Goal: Task Accomplishment & Management: Use online tool/utility

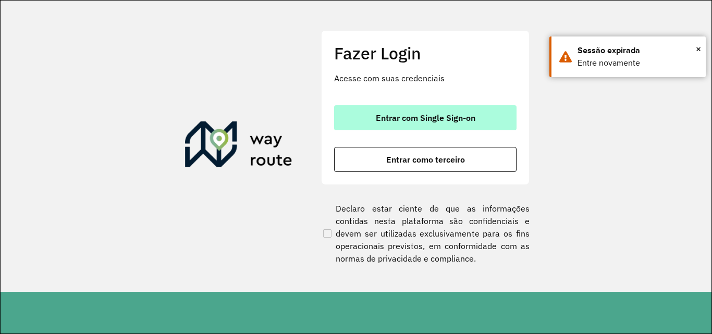
click at [453, 117] on span "Entrar com Single Sign-on" at bounding box center [426, 118] width 100 height 8
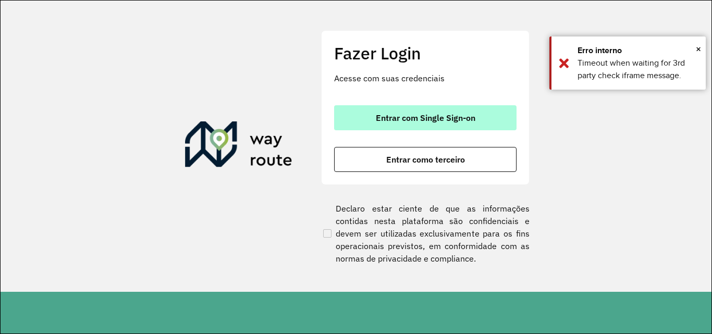
click at [387, 114] on span "Entrar com Single Sign-on" at bounding box center [426, 118] width 100 height 8
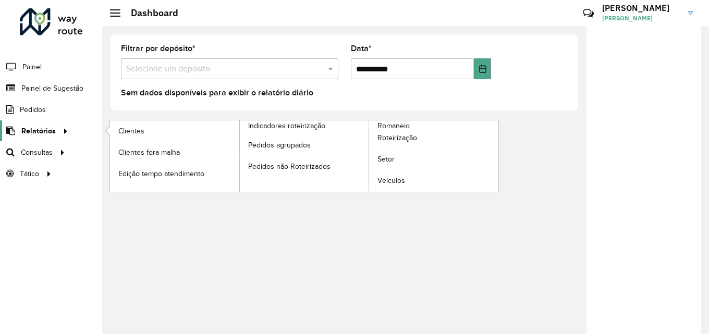
drag, startPoint x: 0, startPoint y: 0, endPoint x: 36, endPoint y: 128, distance: 133.2
click at [35, 128] on span "Relatórios" at bounding box center [38, 131] width 34 height 11
drag, startPoint x: 42, startPoint y: 127, endPoint x: 56, endPoint y: 126, distance: 14.1
click at [42, 126] on span "Relatórios" at bounding box center [38, 131] width 34 height 11
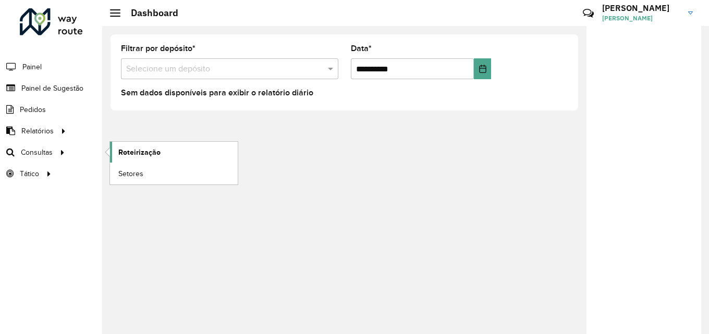
click at [130, 150] on span "Roteirização" at bounding box center [139, 152] width 42 height 11
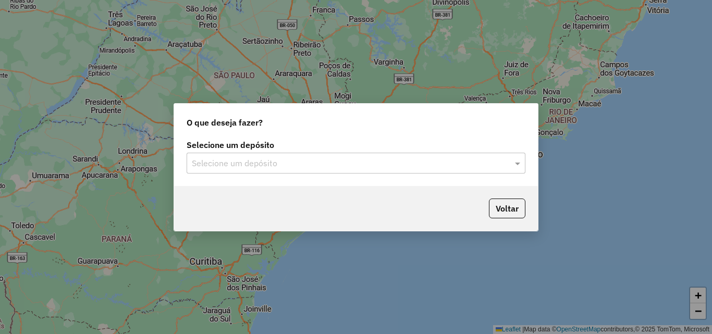
click at [284, 167] on input "text" at bounding box center [345, 163] width 307 height 13
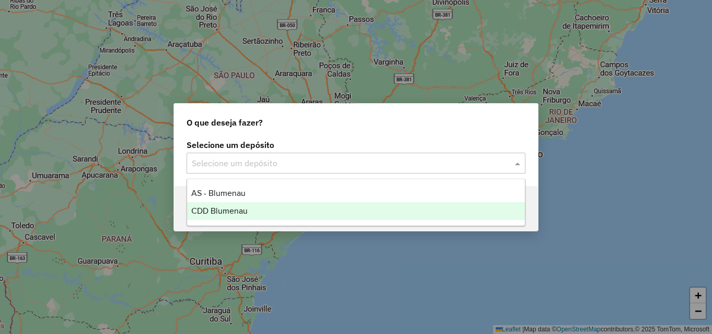
click at [232, 209] on span "CDD Blumenau" at bounding box center [219, 210] width 56 height 9
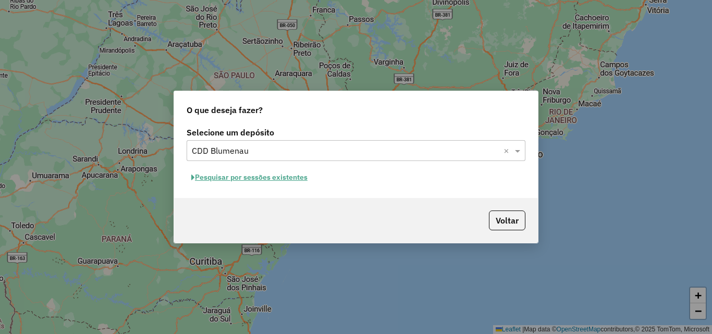
click at [274, 177] on button "Pesquisar por sessões existentes" at bounding box center [250, 177] width 126 height 16
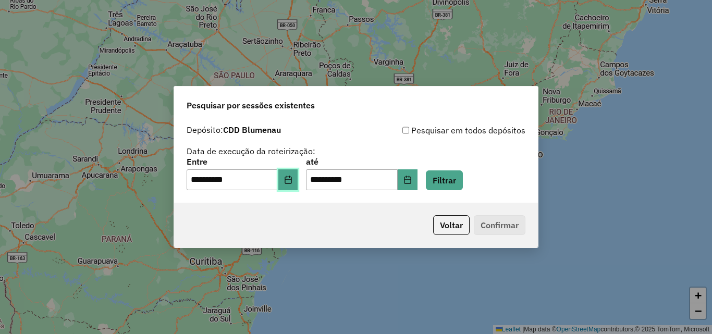
click at [291, 177] on icon "Choose Date" at bounding box center [288, 180] width 7 height 8
click at [390, 197] on div "**********" at bounding box center [356, 161] width 364 height 83
click at [454, 183] on button "Filtrar" at bounding box center [444, 180] width 37 height 20
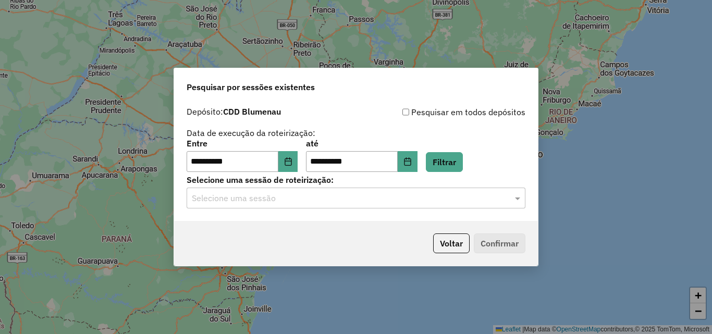
click at [323, 202] on input "text" at bounding box center [345, 198] width 307 height 13
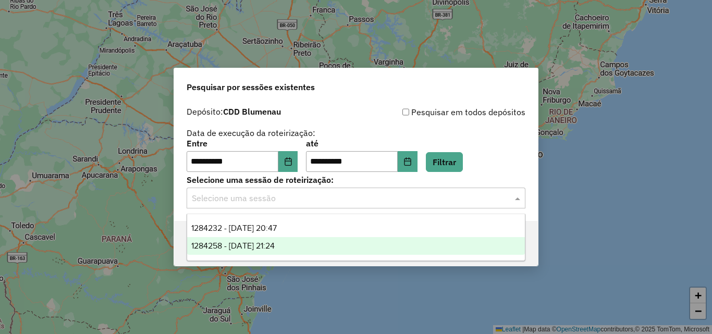
click at [275, 244] on span "1284258 - [DATE] 21:24" at bounding box center [232, 245] width 83 height 9
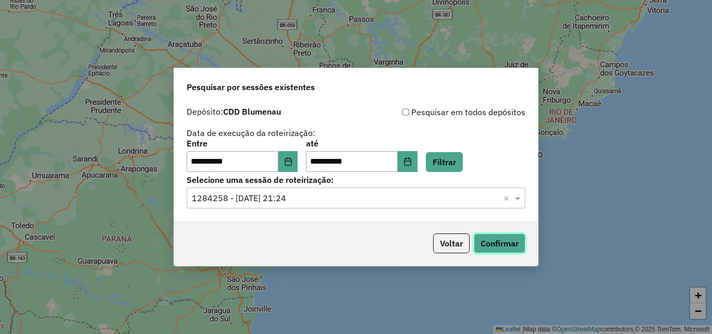
click at [497, 242] on button "Confirmar" at bounding box center [500, 243] width 52 height 20
click at [300, 188] on div "Selecione uma sessão × 1284258 - [DATE] 21:24 ×" at bounding box center [356, 198] width 339 height 21
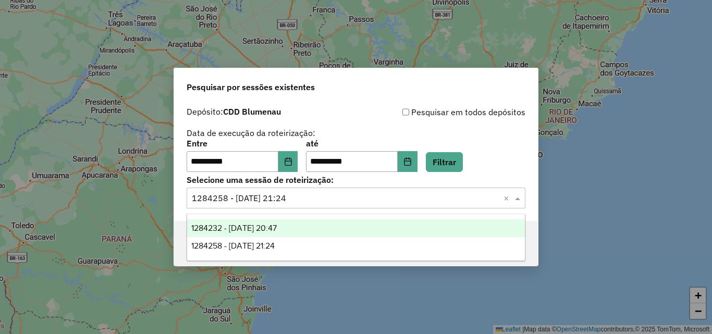
click at [275, 224] on span "1284232 - [DATE] 20:47" at bounding box center [233, 228] width 85 height 9
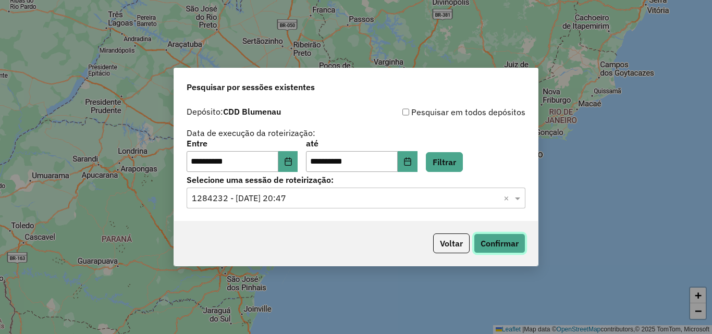
click at [491, 241] on button "Confirmar" at bounding box center [500, 243] width 52 height 20
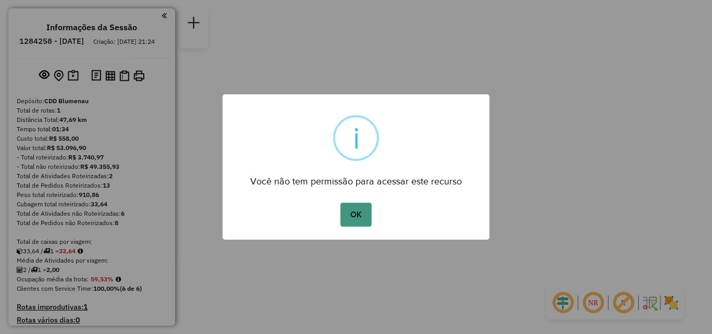
click at [360, 216] on button "OK" at bounding box center [355, 215] width 31 height 24
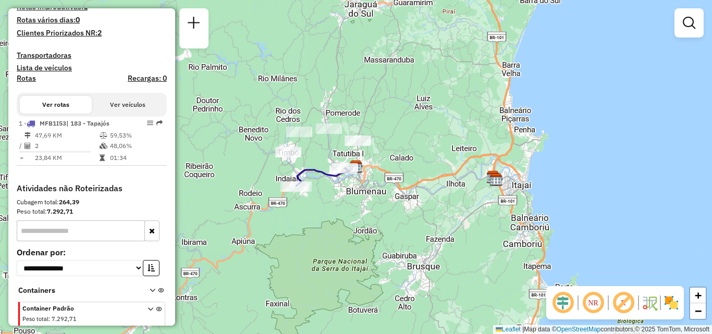
scroll to position [279, 0]
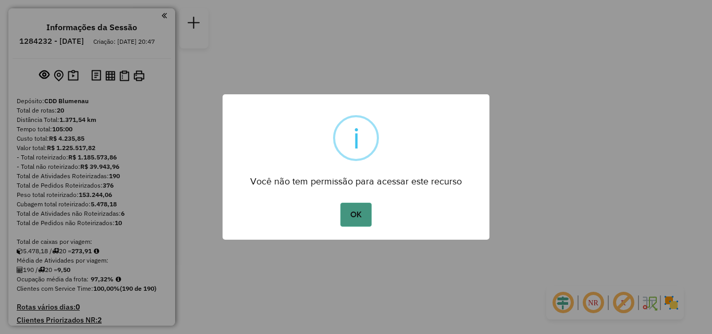
click at [360, 212] on button "OK" at bounding box center [355, 215] width 31 height 24
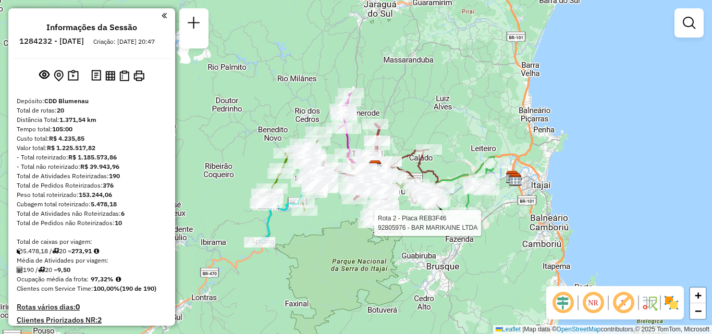
drag, startPoint x: 344, startPoint y: 230, endPoint x: 415, endPoint y: 230, distance: 70.9
click at [384, 228] on div at bounding box center [371, 223] width 26 height 10
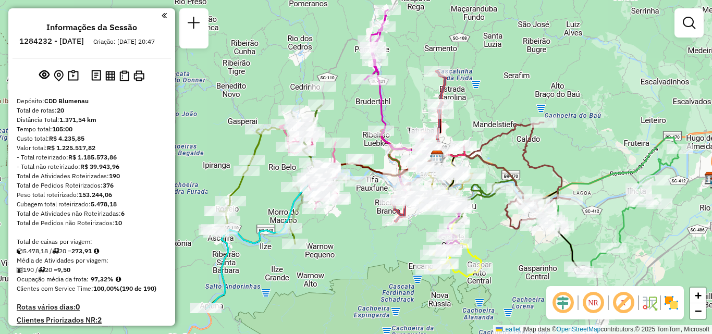
drag, startPoint x: 518, startPoint y: 236, endPoint x: 499, endPoint y: 231, distance: 19.7
click at [499, 231] on div "Janela de atendimento Grade de atendimento Capacidade Transportadoras Veículos …" at bounding box center [356, 167] width 712 height 334
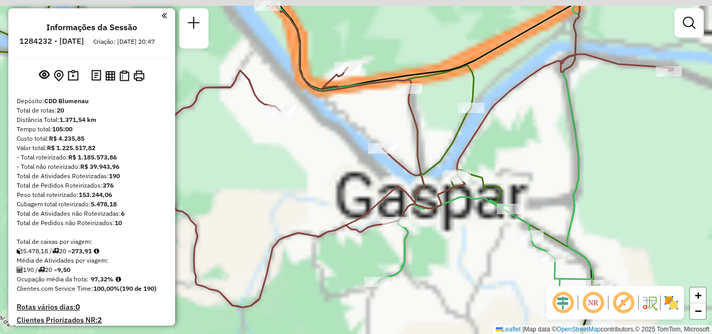
drag, startPoint x: 490, startPoint y: 244, endPoint x: 487, endPoint y: 256, distance: 12.5
click at [487, 256] on div "Janela de atendimento Grade de atendimento Capacidade Transportadoras Veículos …" at bounding box center [356, 167] width 712 height 334
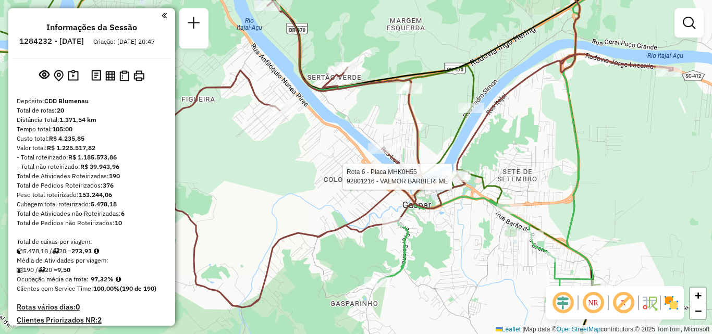
select select "**********"
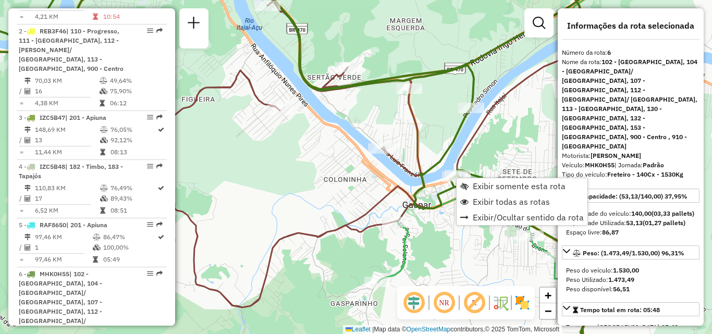
scroll to position [716, 0]
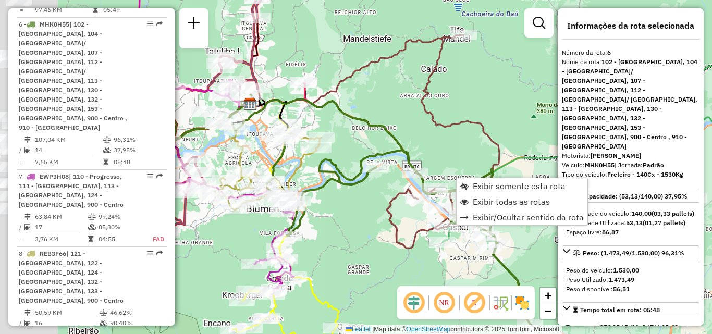
drag, startPoint x: 397, startPoint y: 243, endPoint x: 425, endPoint y: 250, distance: 28.4
click at [424, 248] on icon at bounding box center [410, 141] width 213 height 213
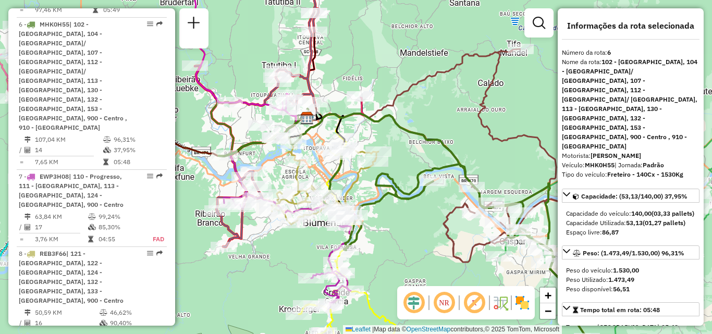
drag, startPoint x: 387, startPoint y: 238, endPoint x: 444, endPoint y: 247, distance: 58.0
click at [444, 247] on div "Janela de atendimento Grade de atendimento Capacidade Transportadoras Veículos …" at bounding box center [356, 167] width 712 height 334
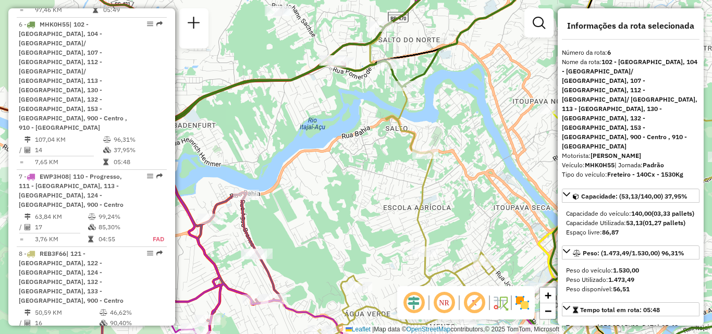
drag, startPoint x: 351, startPoint y: 192, endPoint x: 321, endPoint y: 263, distance: 77.1
click at [322, 262] on div "Janela de atendimento Grade de atendimento Capacidade Transportadoras Veículos …" at bounding box center [356, 167] width 712 height 334
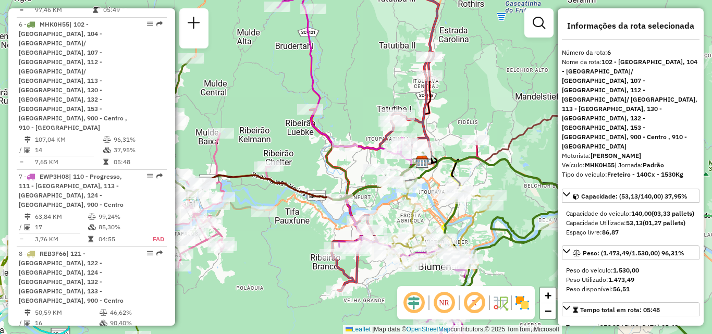
drag, startPoint x: 326, startPoint y: 158, endPoint x: 279, endPoint y: 241, distance: 95.9
click at [279, 200] on icon at bounding box center [289, 129] width 270 height 141
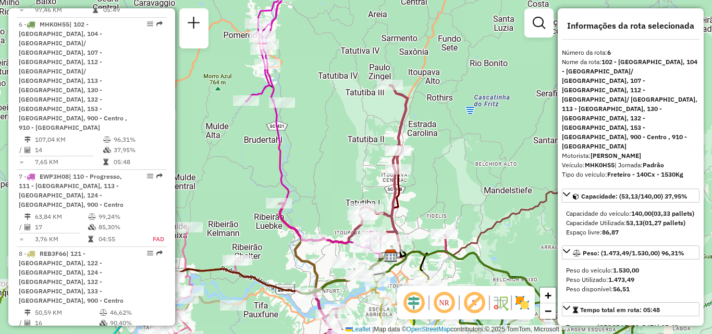
drag, startPoint x: 282, startPoint y: 137, endPoint x: 334, endPoint y: 167, distance: 59.1
click at [334, 167] on icon at bounding box center [309, 112] width 127 height 271
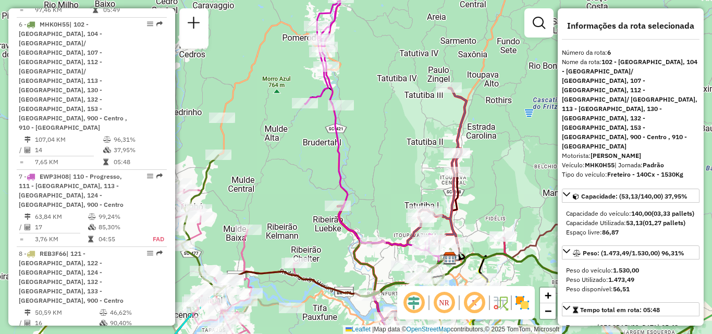
drag, startPoint x: 366, startPoint y: 144, endPoint x: 373, endPoint y: 103, distance: 41.8
click at [373, 105] on div "Janela de atendimento Grade de atendimento Capacidade Transportadoras Veículos …" at bounding box center [356, 167] width 712 height 334
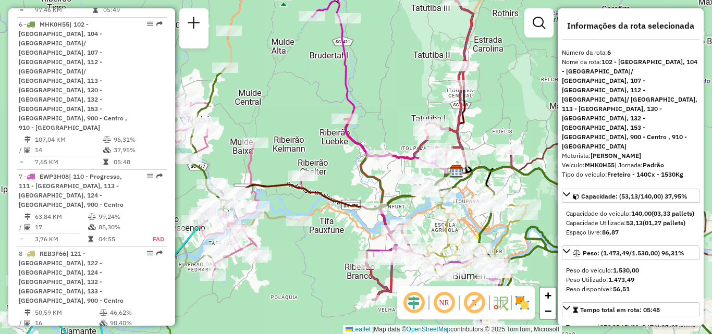
drag, startPoint x: 340, startPoint y: 200, endPoint x: 335, endPoint y: 161, distance: 39.4
click at [337, 167] on div "Janela de atendimento Grade de atendimento Capacidade Transportadoras Veículos …" at bounding box center [356, 167] width 712 height 334
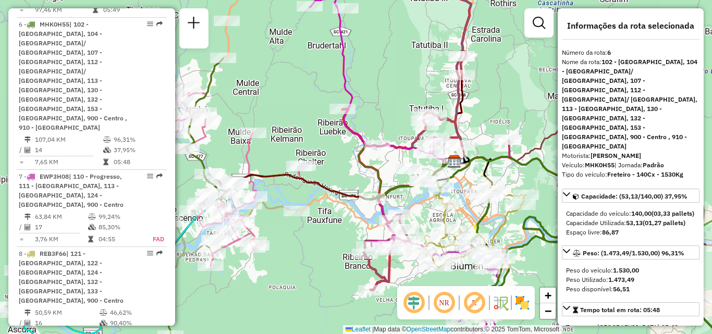
drag, startPoint x: 321, startPoint y: 196, endPoint x: 309, endPoint y: 189, distance: 14.0
click at [314, 191] on div "Janela de atendimento Grade de atendimento Capacidade Transportadoras Veículos …" at bounding box center [356, 167] width 712 height 334
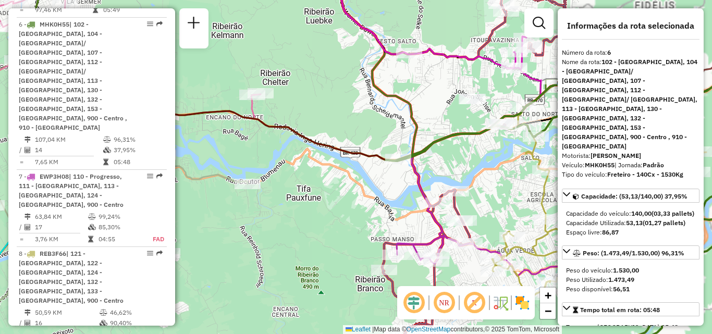
drag, startPoint x: 313, startPoint y: 189, endPoint x: 278, endPoint y: 182, distance: 35.5
click at [300, 187] on div "Janela de atendimento Grade de atendimento Capacidade Transportadoras Veículos …" at bounding box center [356, 167] width 712 height 334
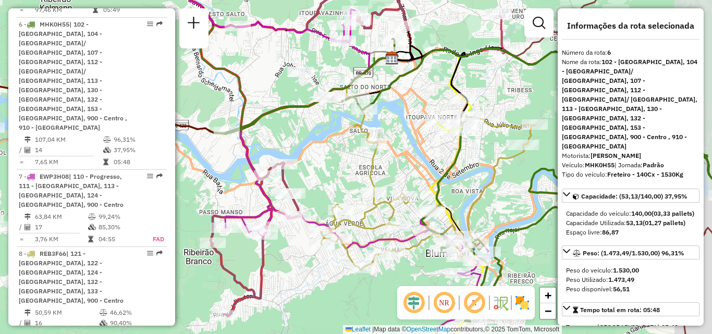
drag, startPoint x: 393, startPoint y: 275, endPoint x: 385, endPoint y: 275, distance: 8.9
click at [385, 275] on div "Rota 8 - Placa REB3F66 92801793 - CONVENIENCIA SCARDUE Janela de atendimento Gr…" at bounding box center [356, 167] width 712 height 334
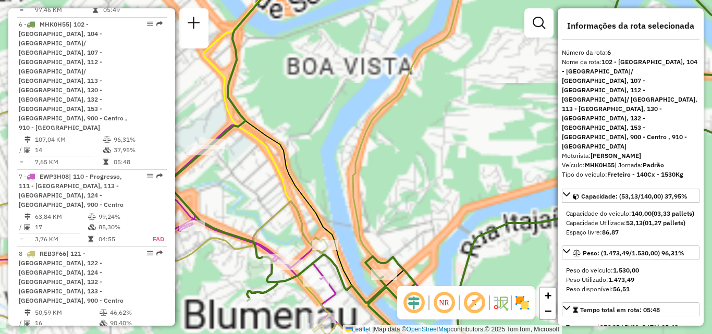
drag, startPoint x: 425, startPoint y: 200, endPoint x: 427, endPoint y: 188, distance: 12.8
click at [426, 194] on div "Rota 8 - Placa REB3F66 92801793 - CONVENIENCIA SCARDUE Janela de atendimento Gr…" at bounding box center [356, 167] width 712 height 334
